Goal: Task Accomplishment & Management: Manage account settings

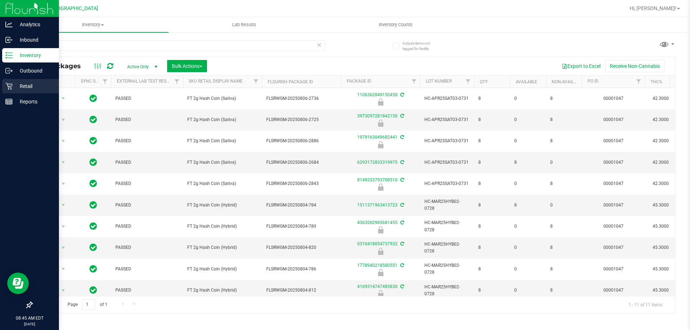
click at [18, 84] on p "Retail" at bounding box center [34, 86] width 43 height 9
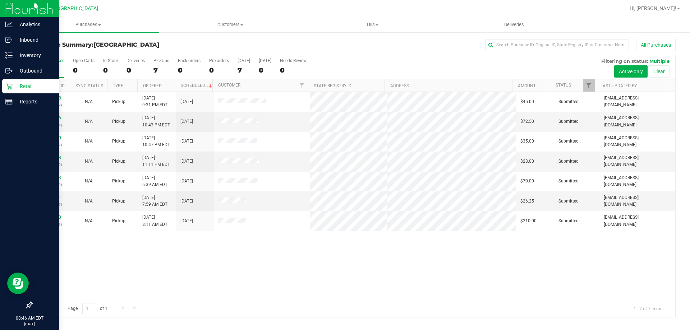
click at [368, 33] on div "Purchase Summary: [GEOGRAPHIC_DATA] All Purchases All Purchases 7 Open Carts 0 …" at bounding box center [353, 178] width 673 height 293
click at [368, 22] on span "Tills" at bounding box center [372, 25] width 141 height 6
click at [323, 41] on span "Manage tills" at bounding box center [325, 43] width 49 height 6
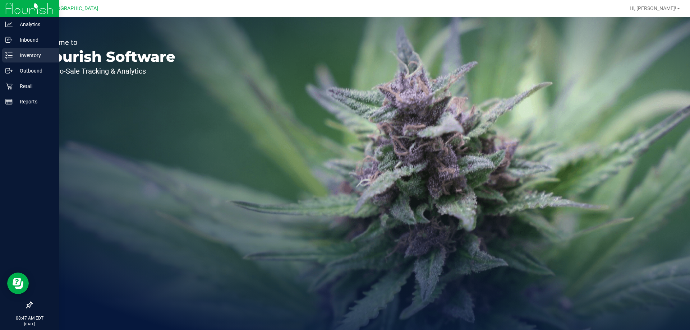
click at [33, 50] on div "Inventory" at bounding box center [30, 55] width 57 height 14
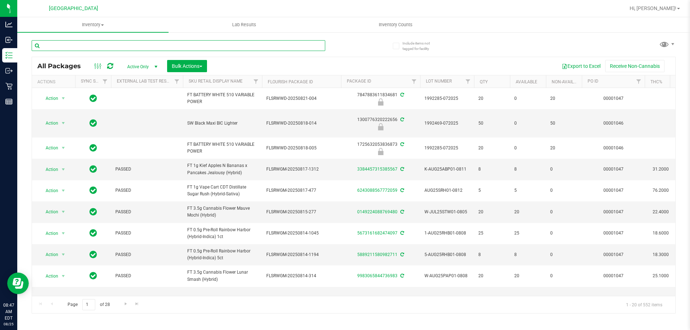
click at [105, 46] on input "text" at bounding box center [179, 45] width 294 height 11
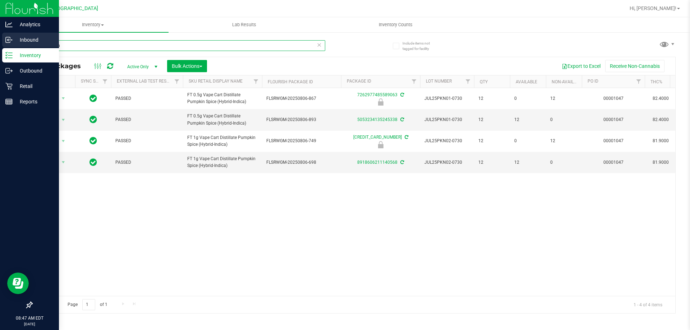
drag, startPoint x: 87, startPoint y: 50, endPoint x: 0, endPoint y: 39, distance: 87.3
click at [0, 41] on div "Analytics Inbound Inventory Outbound Retail Reports 08:47 AM EDT 08/25/2025 08/…" at bounding box center [345, 165] width 690 height 330
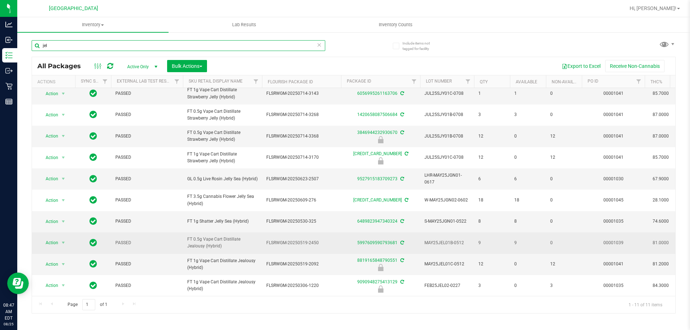
scroll to position [37, 0]
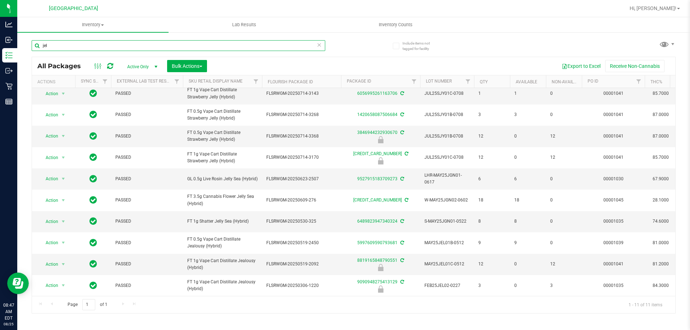
drag, startPoint x: 49, startPoint y: 47, endPoint x: 0, endPoint y: -16, distance: 79.6
click at [0, 0] on html "Analytics Inbound Inventory Outbound Retail Reports 08:47 AM EDT 08/25/2025 08/…" at bounding box center [345, 165] width 690 height 330
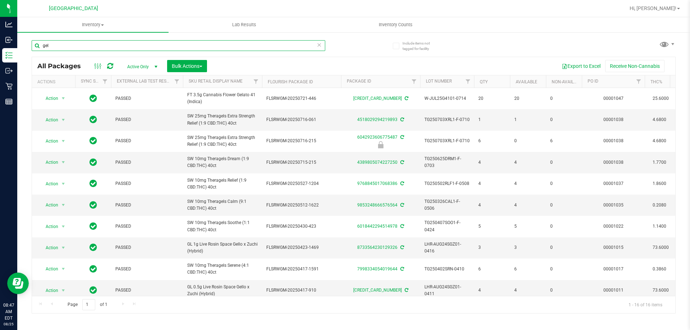
type input "gel"
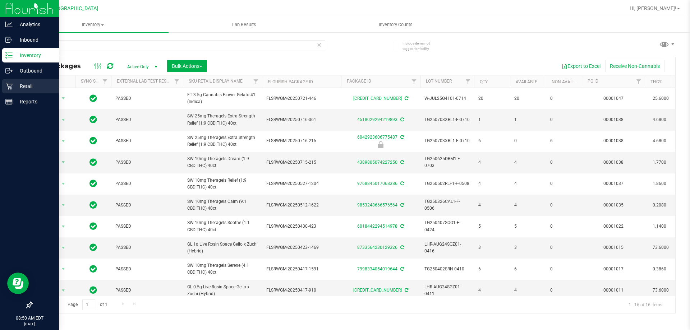
drag, startPoint x: 15, startPoint y: 84, endPoint x: 22, endPoint y: 84, distance: 6.5
click at [15, 84] on p "Retail" at bounding box center [34, 86] width 43 height 9
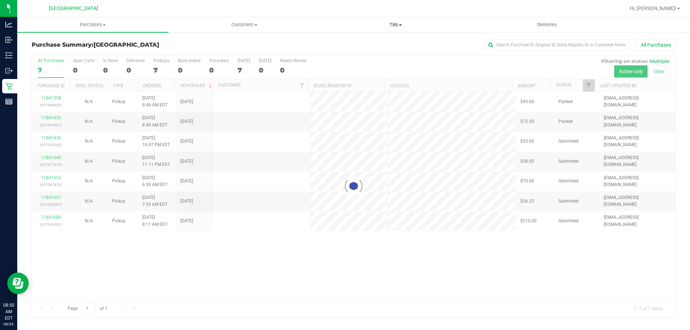
click at [396, 25] on span "Tills" at bounding box center [395, 25] width 151 height 6
click at [341, 40] on span "Manage tills" at bounding box center [344, 43] width 49 height 6
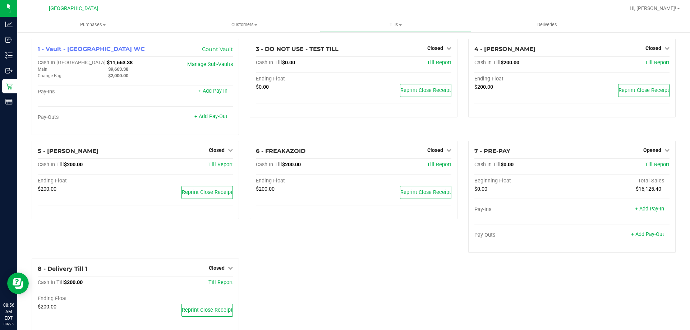
drag, startPoint x: 331, startPoint y: 132, endPoint x: 284, endPoint y: 124, distance: 47.8
click at [331, 132] on div "3 - DO NOT USE - TEST TILL Closed Open Till Cash In Till $0.00 Till Report Endi…" at bounding box center [353, 90] width 218 height 102
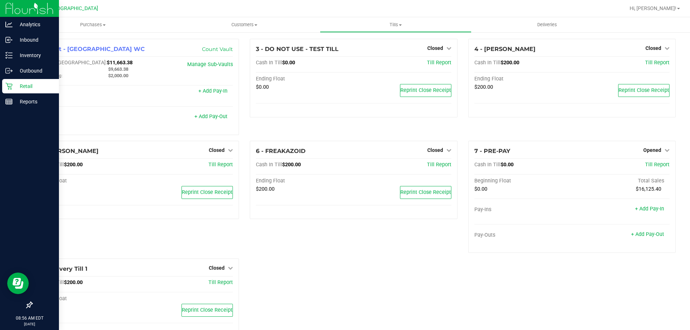
click at [28, 87] on p "Retail" at bounding box center [34, 86] width 43 height 9
